Goal: Transaction & Acquisition: Purchase product/service

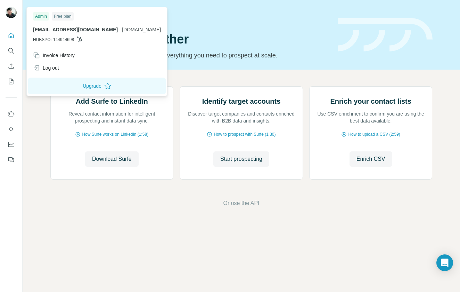
click at [13, 13] on img at bounding box center [11, 12] width 11 height 11
click at [51, 54] on div "Invoice History" at bounding box center [54, 55] width 42 height 7
click at [64, 18] on div "Free plan" at bounding box center [63, 16] width 22 height 8
click at [247, 32] on div "Quick start Let’s prospect together Pick your starting point and we’ll provide …" at bounding box center [189, 34] width 279 height 51
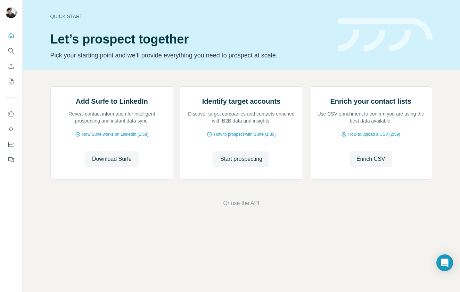
scroll to position [1, 0]
click at [11, 83] on icon "My lists" at bounding box center [11, 81] width 7 height 7
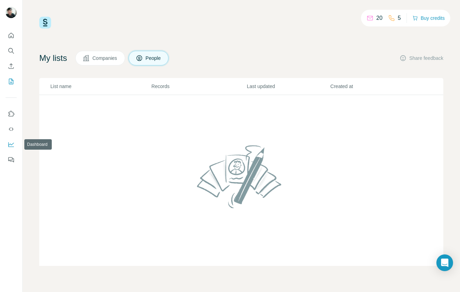
click at [13, 146] on icon "Dashboard" at bounding box center [11, 144] width 7 height 7
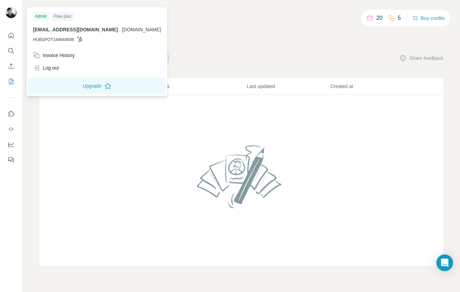
click at [9, 13] on img at bounding box center [11, 12] width 11 height 11
click at [54, 69] on div "Log out" at bounding box center [46, 67] width 26 height 7
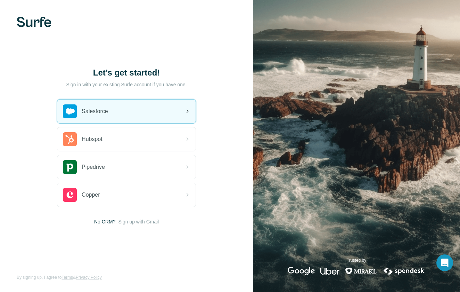
click at [92, 112] on span "Salesforce" at bounding box center [95, 111] width 26 height 8
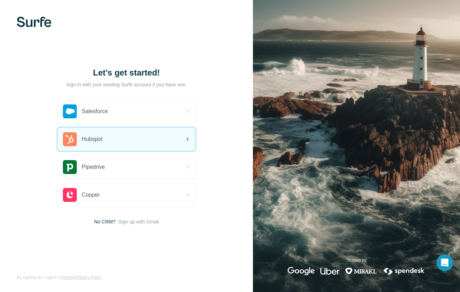
click at [138, 137] on div "Hubspot" at bounding box center [126, 139] width 138 height 24
click at [149, 135] on div "Hubspot" at bounding box center [126, 139] width 138 height 24
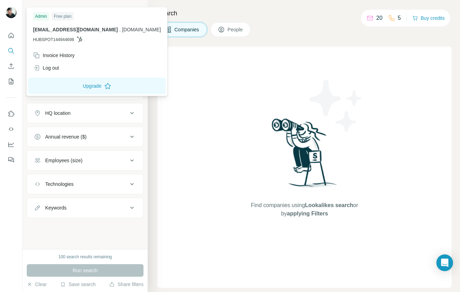
click at [8, 10] on img at bounding box center [11, 12] width 11 height 11
click at [15, 8] on img at bounding box center [11, 12] width 11 height 11
click at [15, 9] on img at bounding box center [11, 12] width 11 height 11
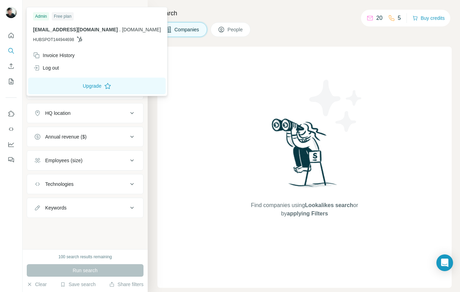
click at [15, 9] on img at bounding box center [11, 12] width 11 height 11
click at [61, 56] on div "Invoice History" at bounding box center [54, 55] width 42 height 7
click at [11, 14] on img at bounding box center [11, 12] width 11 height 11
click at [11, 12] on img at bounding box center [11, 12] width 11 height 11
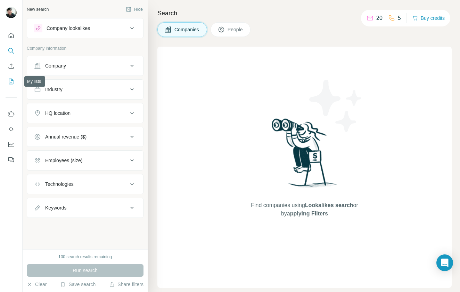
click at [13, 80] on icon "My lists" at bounding box center [11, 81] width 7 height 7
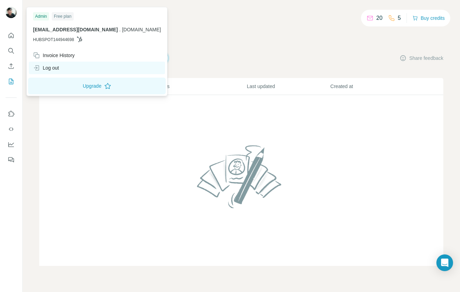
click at [56, 69] on div "Log out" at bounding box center [46, 67] width 26 height 7
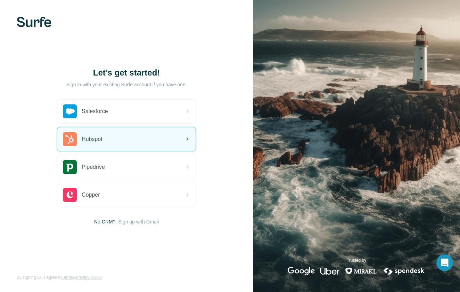
click at [122, 140] on div "Hubspot" at bounding box center [126, 139] width 138 height 24
click at [103, 146] on div "Hubspot" at bounding box center [83, 139] width 40 height 14
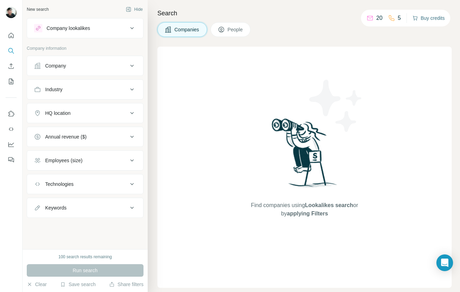
click at [431, 17] on button "Buy credits" at bounding box center [428, 18] width 32 height 10
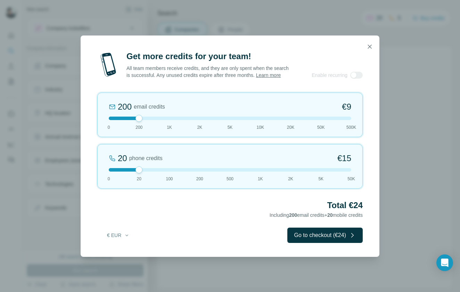
click at [372, 43] on icon "button" at bounding box center [369, 46] width 7 height 7
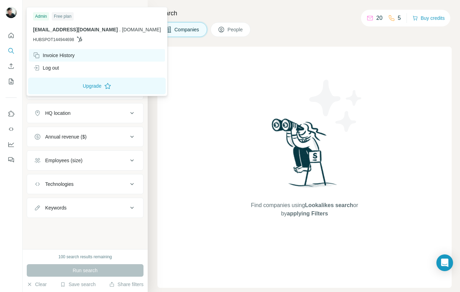
click at [55, 59] on div "Invoice History" at bounding box center [97, 55] width 136 height 13
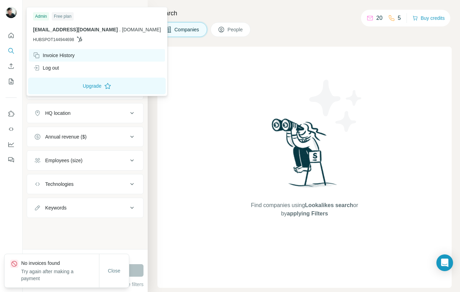
click at [55, 59] on div "Invoice History" at bounding box center [97, 55] width 136 height 13
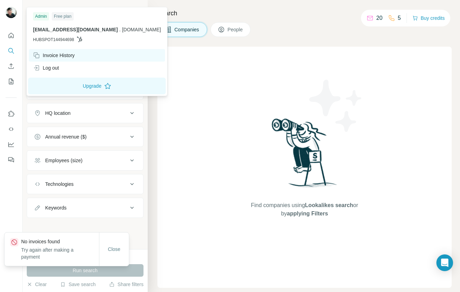
click at [55, 59] on div "Invoice History" at bounding box center [97, 55] width 136 height 13
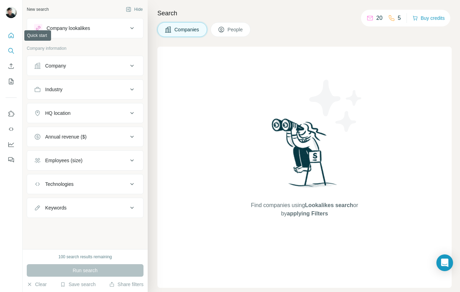
click at [12, 35] on icon "Quick start" at bounding box center [11, 35] width 7 height 7
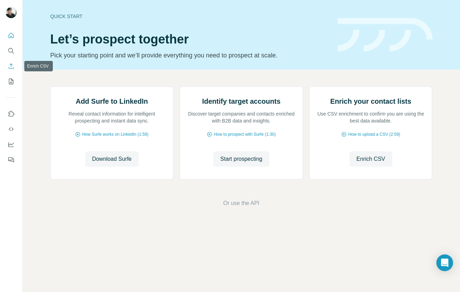
click at [12, 68] on icon "Enrich CSV" at bounding box center [11, 66] width 7 height 7
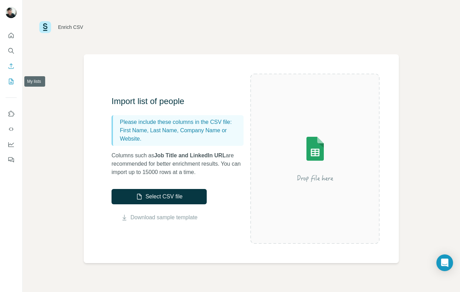
click at [11, 80] on icon "My lists" at bounding box center [11, 81] width 3 height 5
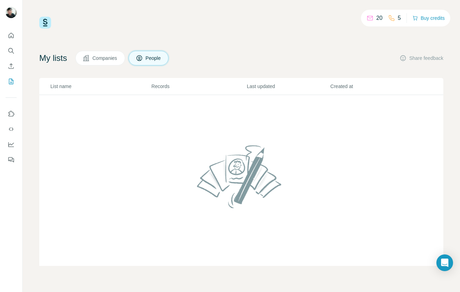
click at [107, 57] on span "Companies" at bounding box center [104, 58] width 25 height 7
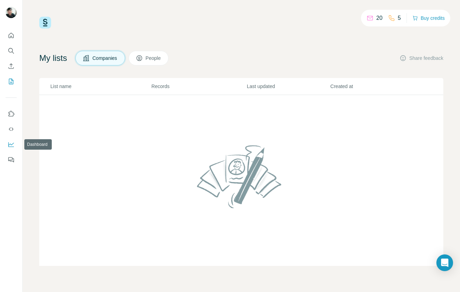
click at [12, 143] on icon "Dashboard" at bounding box center [11, 144] width 7 height 7
click at [372, 19] on div "20" at bounding box center [375, 18] width 16 height 8
click at [376, 18] on p "20" at bounding box center [379, 18] width 6 height 8
click at [367, 17] on icon at bounding box center [370, 18] width 7 height 7
click at [420, 17] on button "Buy credits" at bounding box center [428, 18] width 32 height 10
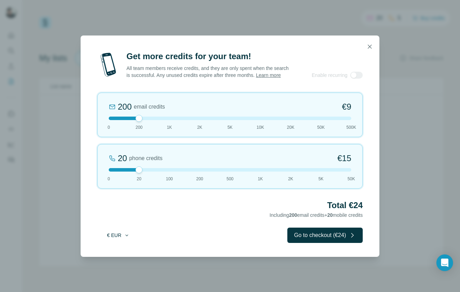
click at [124, 238] on icon "button" at bounding box center [127, 235] width 6 height 6
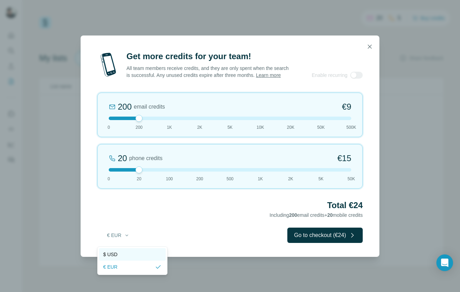
click at [125, 257] on div "$ USD" at bounding box center [132, 254] width 58 height 7
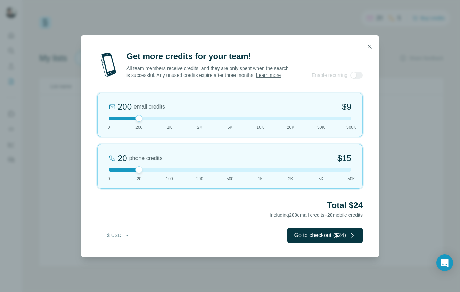
drag, startPoint x: 139, startPoint y: 173, endPoint x: 132, endPoint y: 175, distance: 6.8
click at [132, 175] on div "20 phone credits $[PHONE_NUMBER] 1K 2K 5K 50K" at bounding box center [229, 166] width 265 height 44
click at [371, 43] on icon "button" at bounding box center [369, 46] width 7 height 7
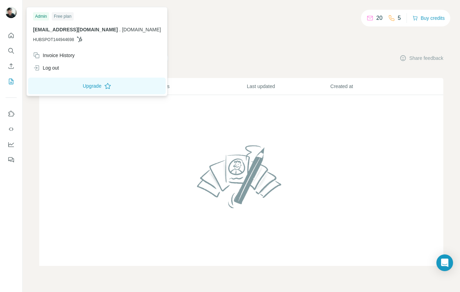
click at [15, 12] on img at bounding box center [11, 12] width 11 height 11
click at [74, 18] on div "Free plan" at bounding box center [63, 16] width 22 height 8
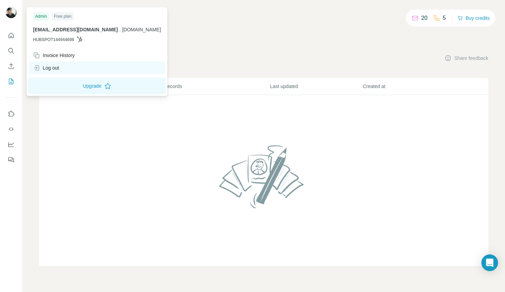
click at [50, 69] on div "Log out" at bounding box center [46, 67] width 26 height 7
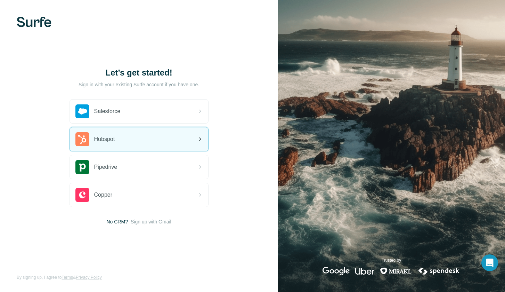
click at [122, 141] on div "Hubspot" at bounding box center [139, 139] width 138 height 24
click at [133, 139] on div "Hubspot" at bounding box center [139, 139] width 138 height 24
